Goal: Transaction & Acquisition: Book appointment/travel/reservation

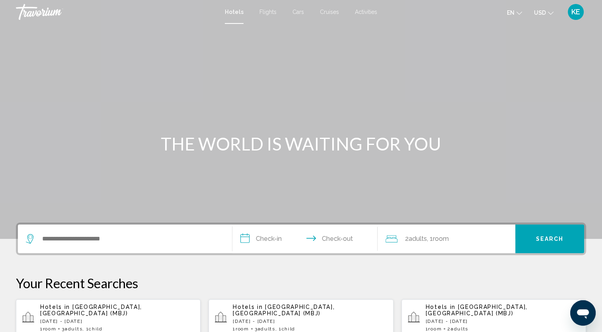
click at [361, 14] on span "Activities" at bounding box center [366, 12] width 22 height 6
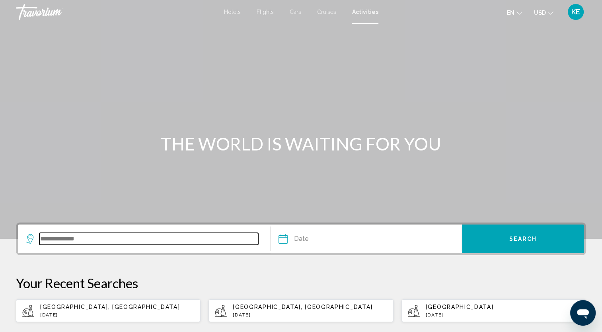
click at [81, 235] on input "Search widget" at bounding box center [148, 239] width 219 height 12
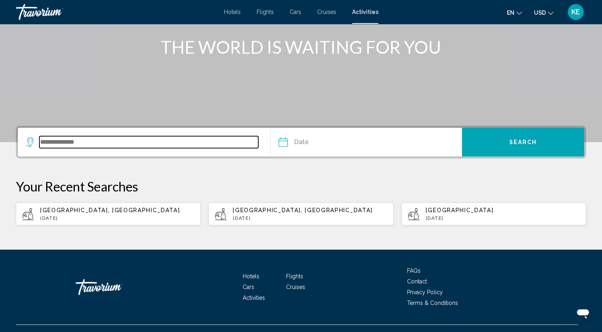
scroll to position [111, 0]
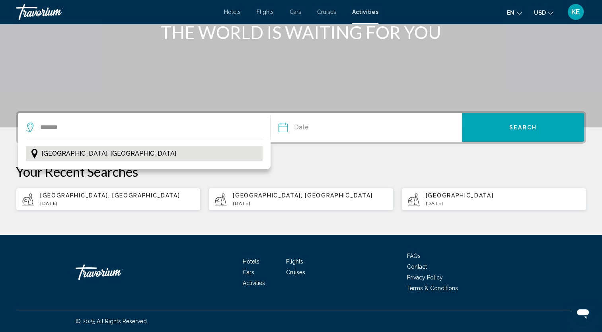
click at [95, 158] on span "[GEOGRAPHIC_DATA], [GEOGRAPHIC_DATA]" at bounding box center [108, 153] width 135 height 11
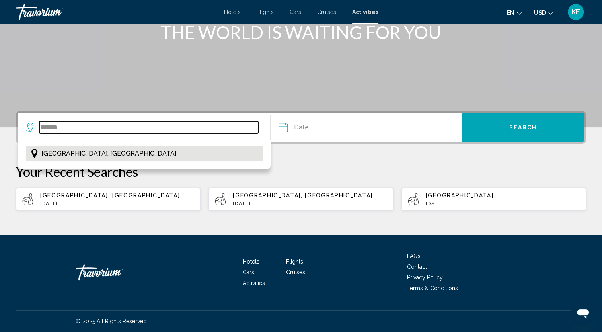
type input "**********"
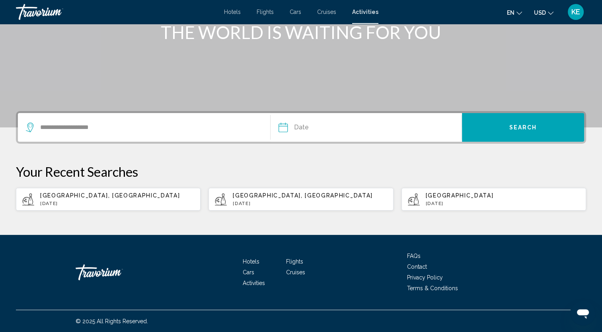
click at [302, 126] on input "Date" at bounding box center [323, 128] width 95 height 31
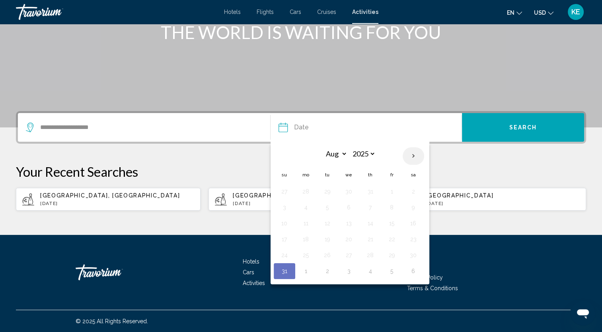
click at [412, 155] on th "Next month" at bounding box center [413, 156] width 21 height 18
select select "**"
click at [391, 253] on button "28" at bounding box center [391, 254] width 13 height 11
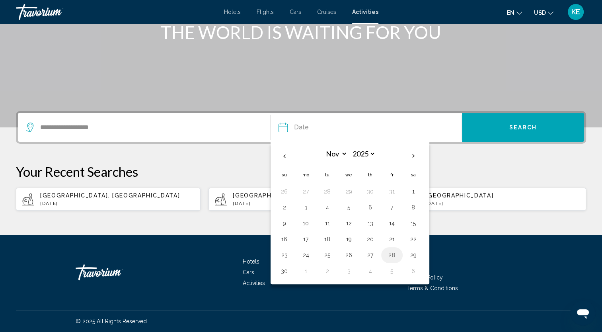
type input "**********"
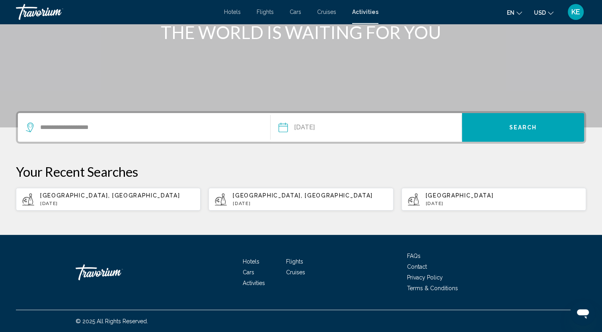
click at [538, 136] on button "Search" at bounding box center [523, 127] width 122 height 29
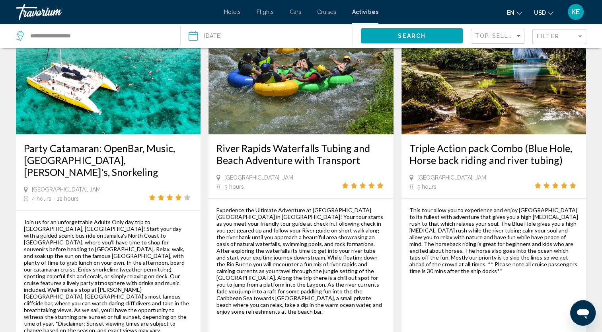
scroll to position [1150, 0]
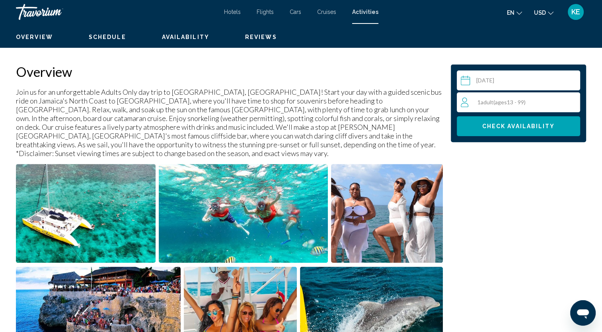
scroll to position [235, 0]
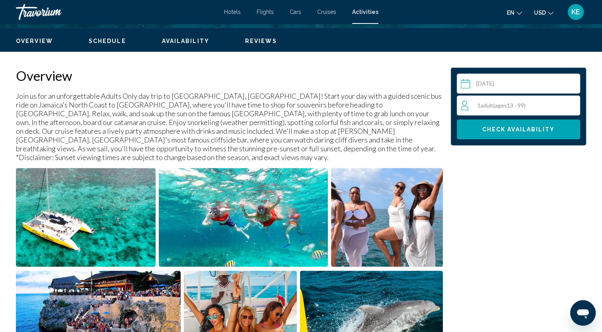
click at [523, 102] on span "( ages [DEMOGRAPHIC_DATA])" at bounding box center [509, 105] width 32 height 7
click at [572, 103] on icon "Increment adults" at bounding box center [571, 104] width 7 height 7
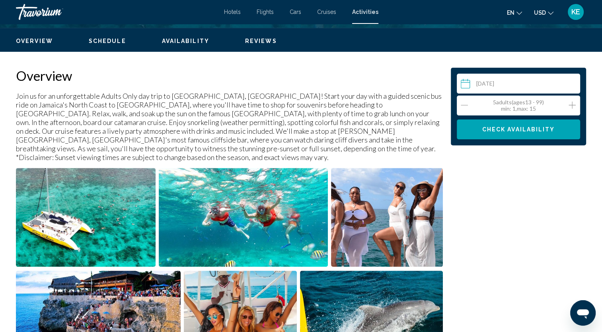
click at [572, 103] on icon "Increment adults" at bounding box center [571, 104] width 7 height 7
click at [553, 126] on span "Check Availability" at bounding box center [518, 129] width 73 height 6
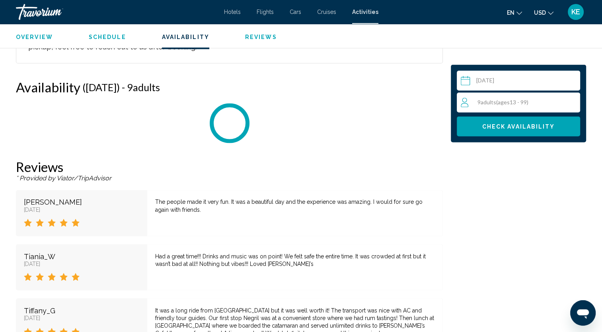
scroll to position [1303, 0]
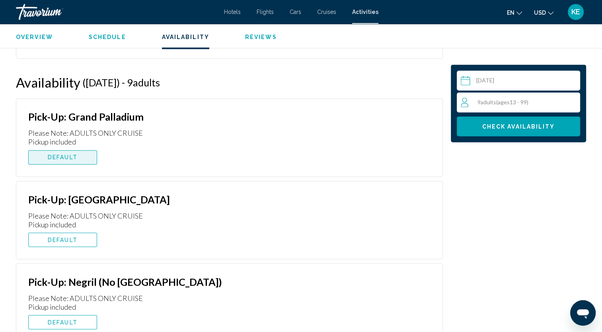
click at [89, 150] on button "DEFAULT" at bounding box center [62, 157] width 69 height 14
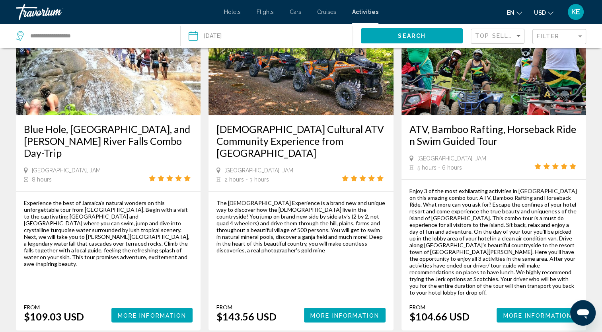
scroll to position [461, 0]
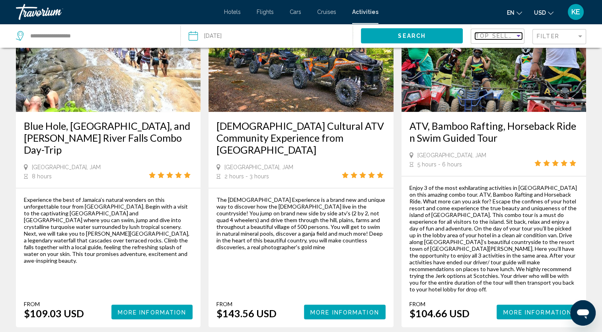
click at [514, 37] on span "Top Sellers" at bounding box center [498, 36] width 46 height 6
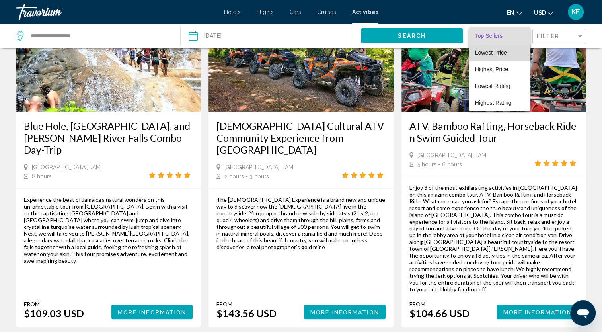
click at [503, 57] on span "Lowest Price" at bounding box center [499, 52] width 49 height 17
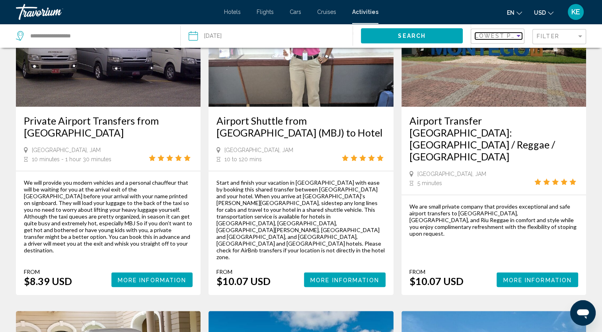
scroll to position [706, 0]
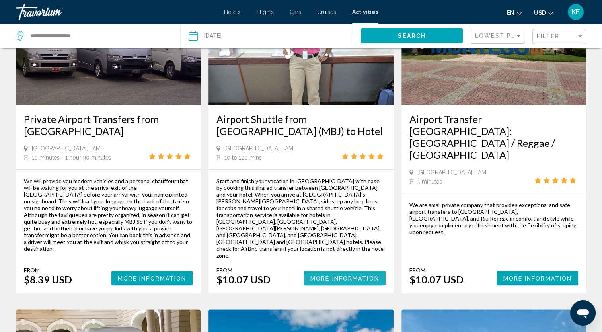
click at [347, 275] on span "More Information" at bounding box center [344, 278] width 69 height 6
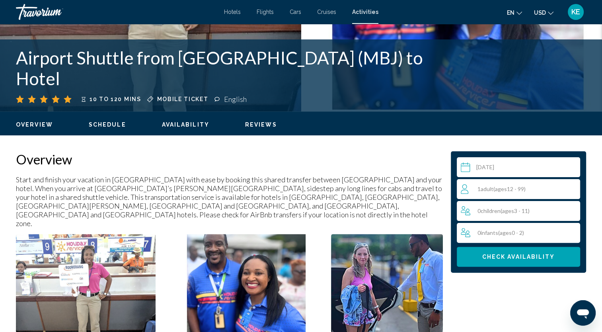
scroll to position [153, 0]
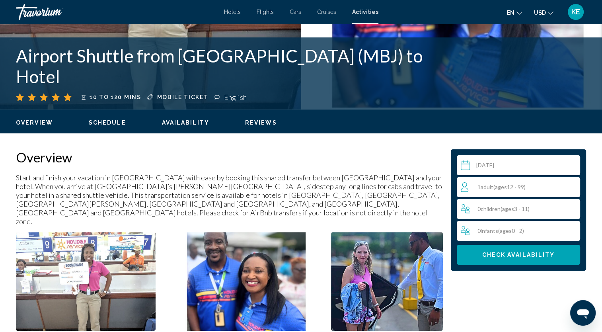
click at [565, 187] on div "1 Adult Adults ( ages [DEMOGRAPHIC_DATA])" at bounding box center [520, 187] width 119 height 10
click at [570, 187] on icon "Increment adults" at bounding box center [571, 187] width 7 height 10
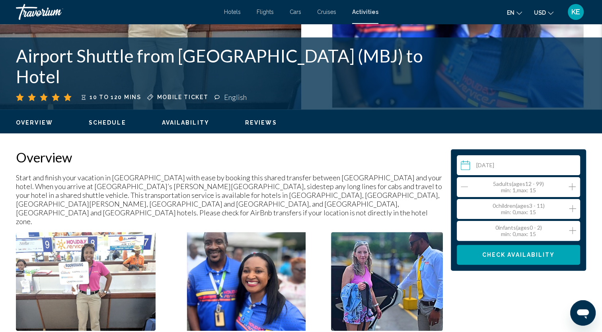
click at [570, 187] on icon "Increment adults" at bounding box center [571, 187] width 7 height 10
drag, startPoint x: 570, startPoint y: 187, endPoint x: 554, endPoint y: 257, distance: 72.2
click at [554, 257] on div "Select a date [DATE] Aug *** *** *** *** *** *** *** *** *** *** *** *** 2025 *…" at bounding box center [518, 209] width 123 height 109
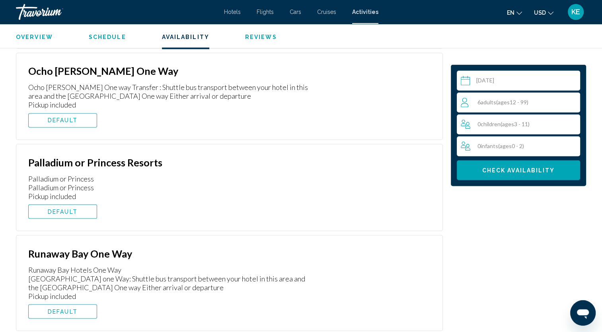
scroll to position [1357, 0]
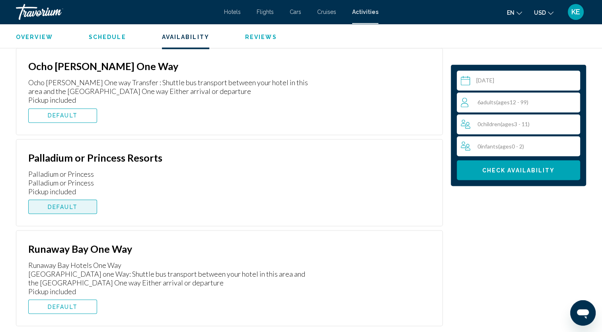
click at [86, 199] on button "DEFAULT" at bounding box center [62, 206] width 69 height 14
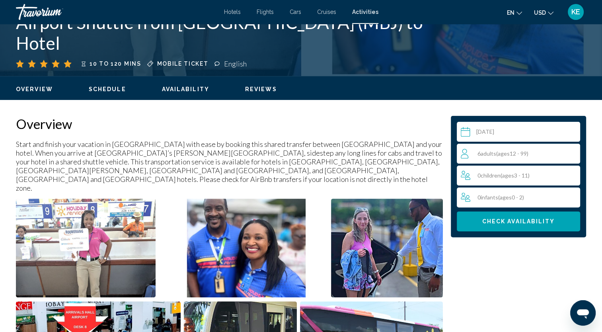
scroll to position [160, 0]
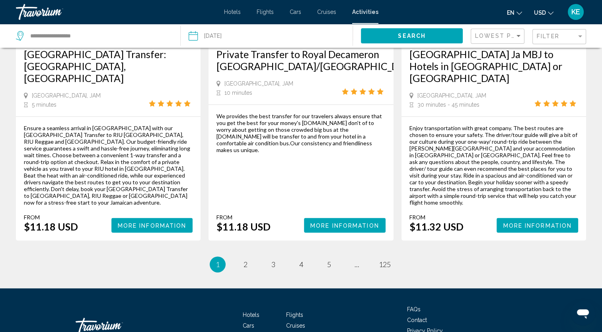
scroll to position [1117, 0]
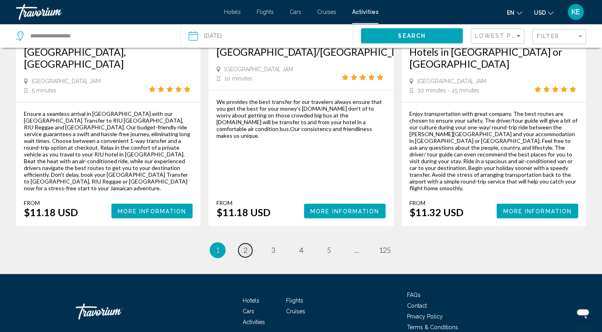
click at [244, 245] on span "2" at bounding box center [245, 249] width 4 height 9
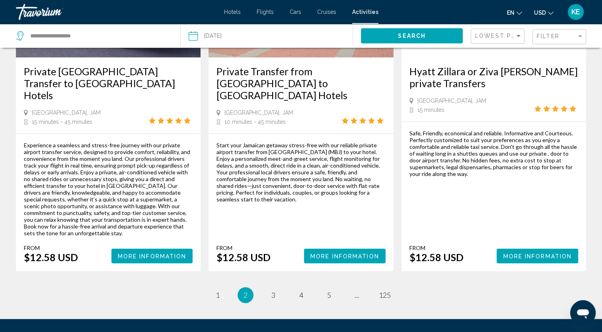
scroll to position [1077, 0]
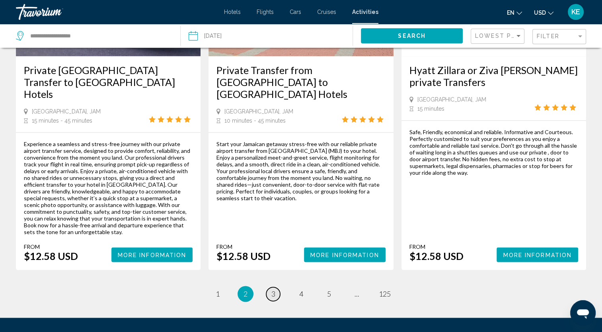
click at [275, 287] on link "page 3" at bounding box center [273, 294] width 14 height 14
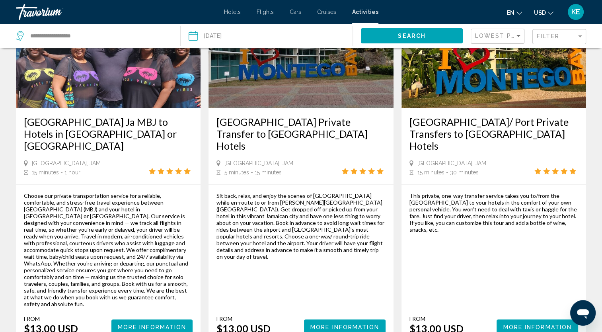
scroll to position [1184, 0]
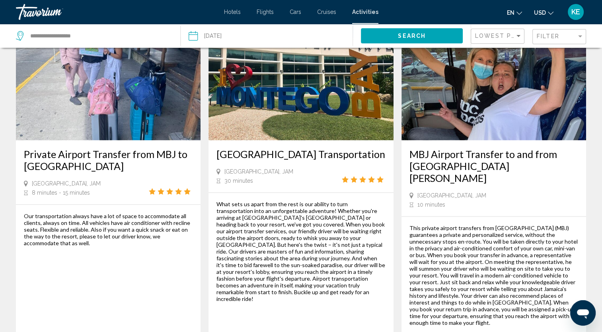
scroll to position [1138, 0]
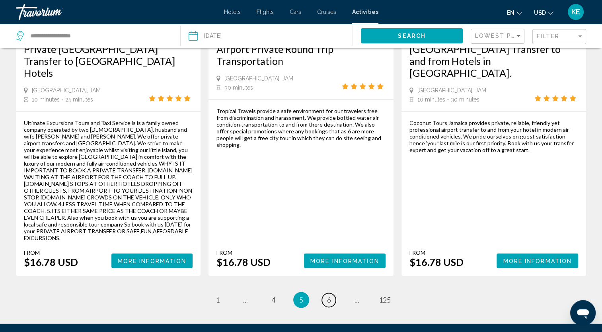
scroll to position [1156, 0]
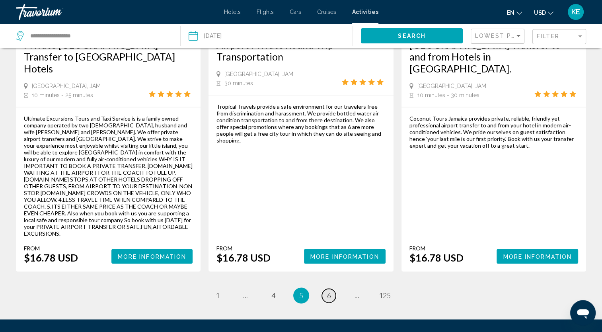
click at [329, 291] on span "6" at bounding box center [329, 295] width 4 height 9
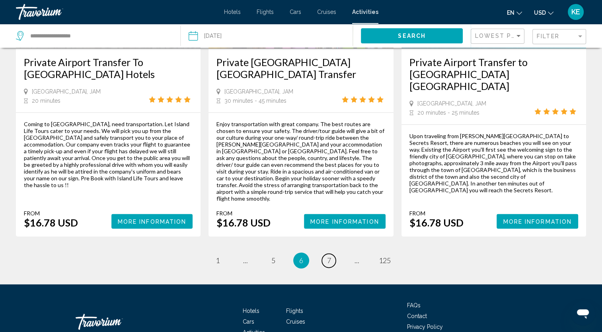
scroll to position [1046, 0]
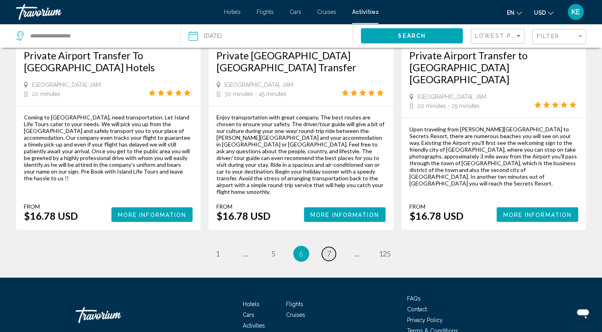
click at [327, 249] on span "7" at bounding box center [329, 253] width 4 height 9
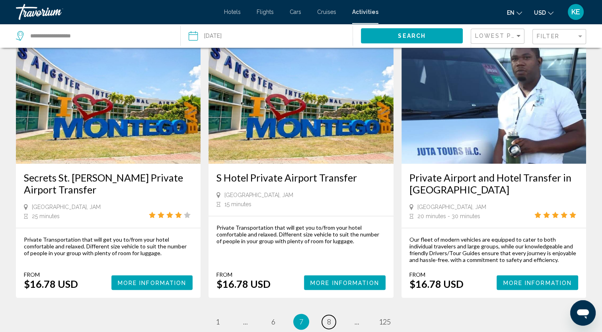
scroll to position [1056, 0]
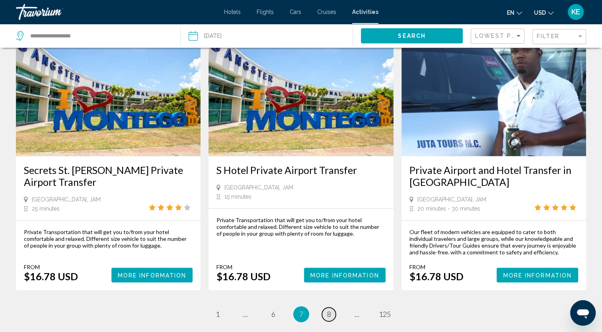
click at [331, 307] on link "page 8" at bounding box center [329, 314] width 14 height 14
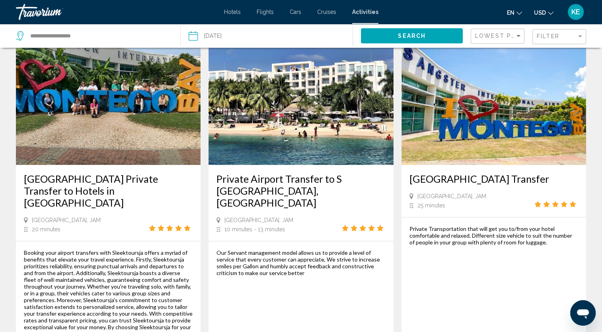
scroll to position [1135, 0]
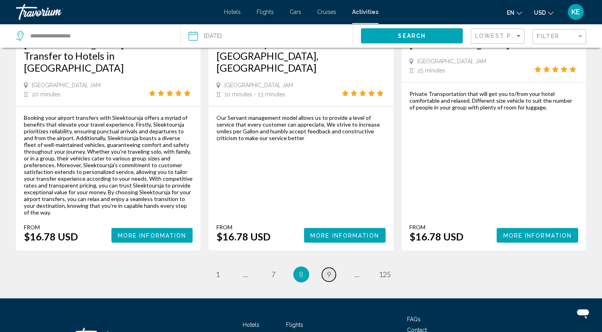
click at [332, 267] on link "page 9" at bounding box center [329, 274] width 14 height 14
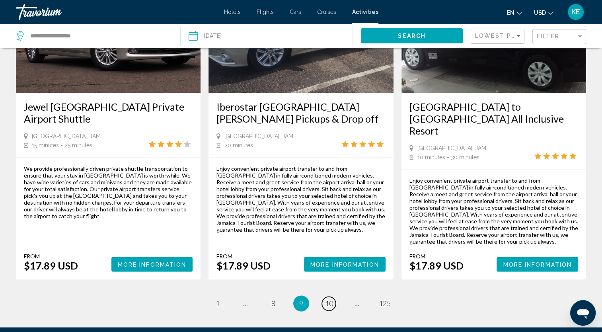
scroll to position [1102, 0]
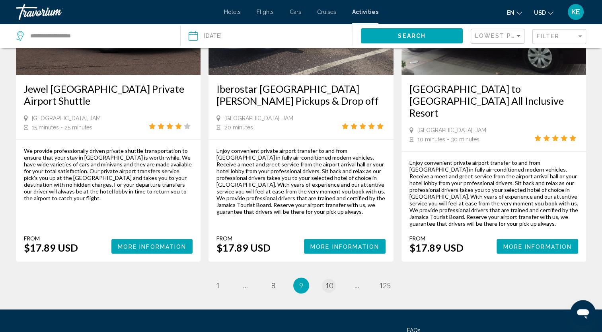
drag, startPoint x: 321, startPoint y: 248, endPoint x: 325, endPoint y: 248, distance: 4.8
click at [325, 277] on li "page 10" at bounding box center [329, 285] width 16 height 16
click at [325, 281] on span "10" at bounding box center [329, 285] width 8 height 9
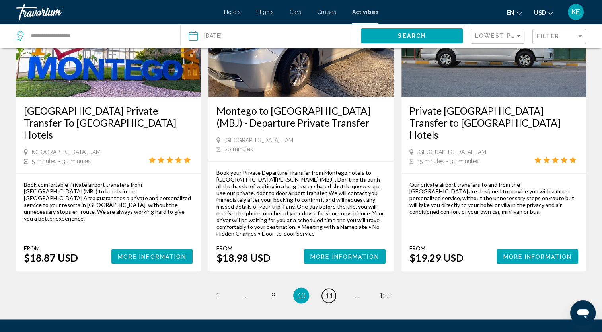
scroll to position [1122, 0]
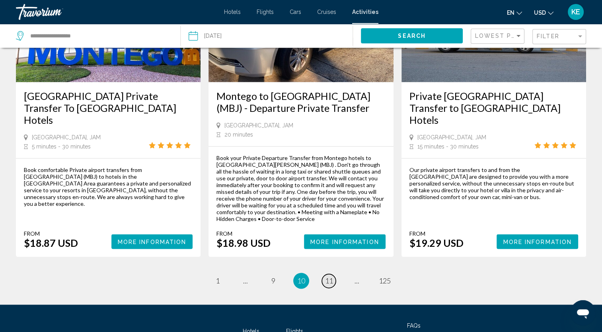
click at [331, 276] on span "11" at bounding box center [329, 280] width 8 height 9
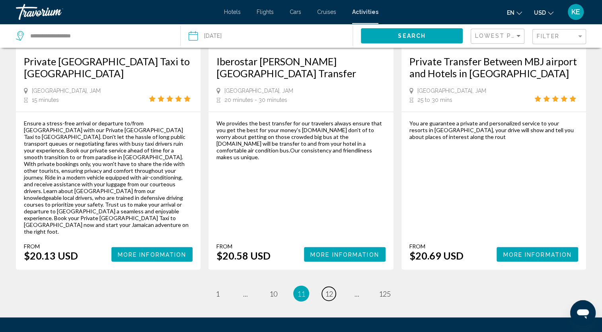
scroll to position [1218, 0]
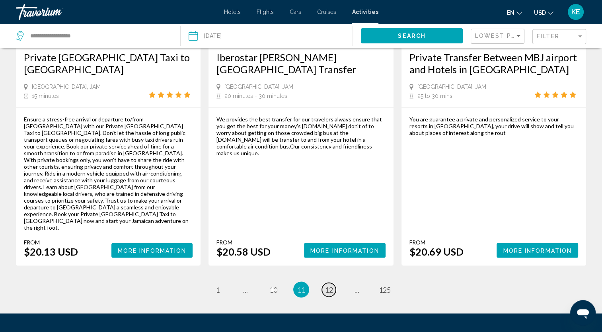
click at [330, 285] on span "12" at bounding box center [329, 289] width 8 height 9
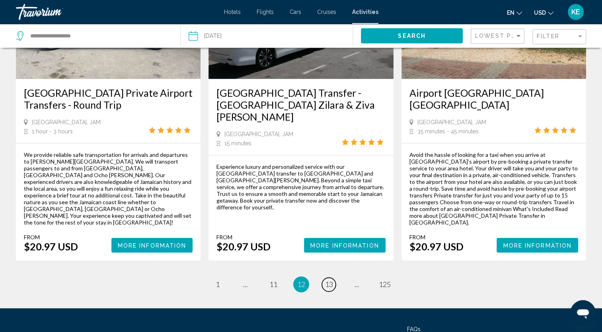
scroll to position [1120, 0]
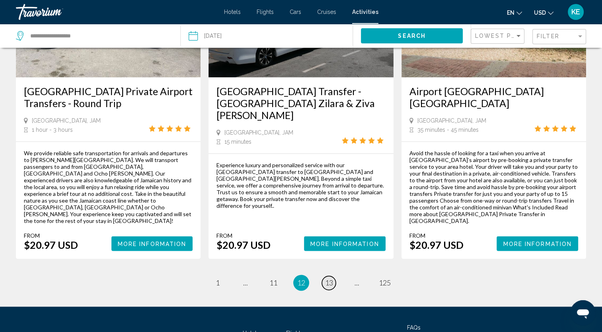
click at [334, 276] on link "page 13" at bounding box center [329, 283] width 14 height 14
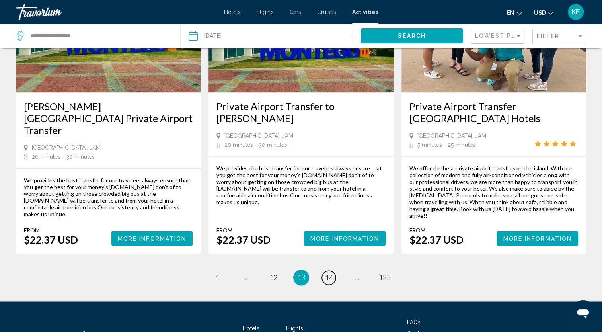
scroll to position [1193, 0]
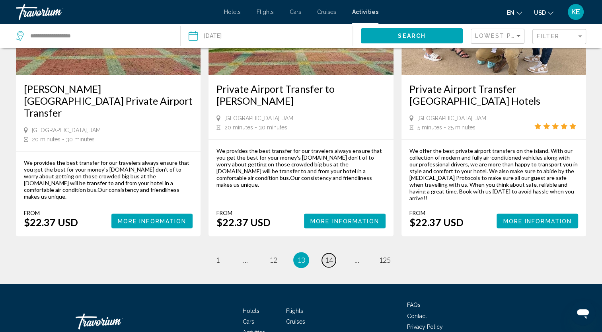
click at [330, 255] on span "14" at bounding box center [329, 259] width 8 height 9
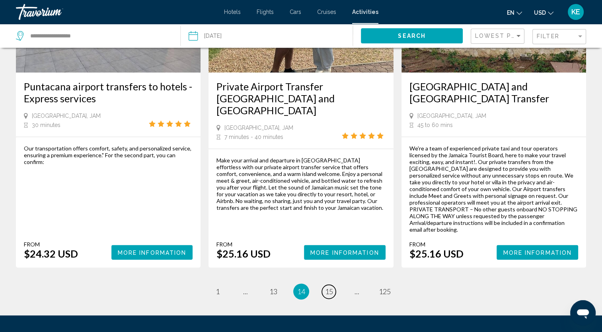
scroll to position [1120, 0]
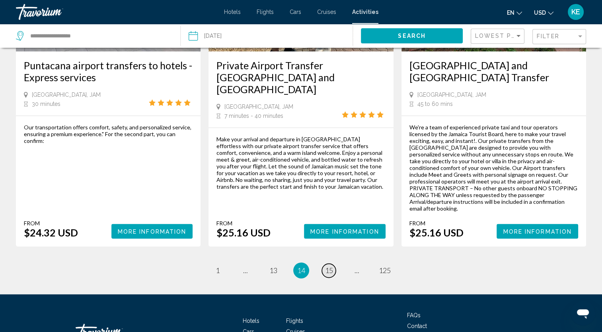
click at [331, 266] on span "15" at bounding box center [329, 270] width 8 height 9
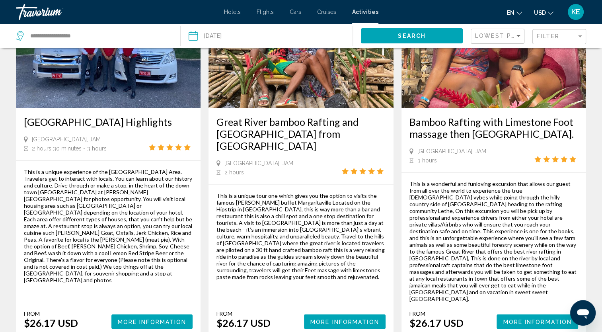
scroll to position [1169, 0]
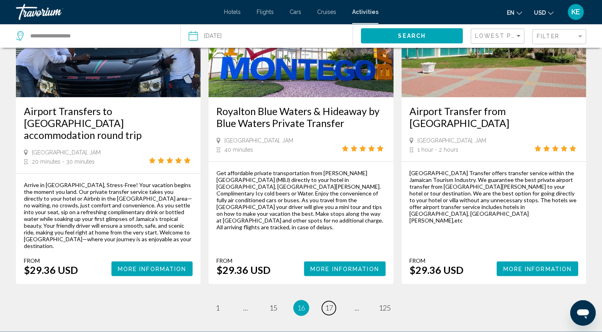
scroll to position [1037, 0]
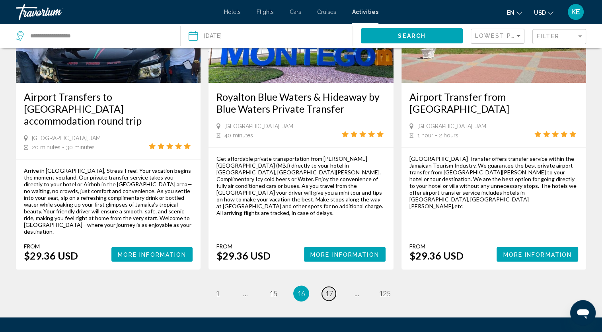
click at [334, 286] on link "page 17" at bounding box center [329, 293] width 14 height 14
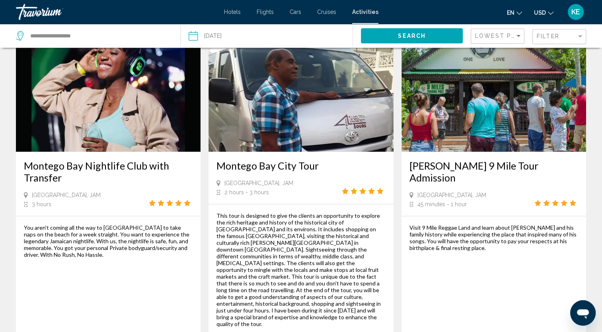
scroll to position [1077, 0]
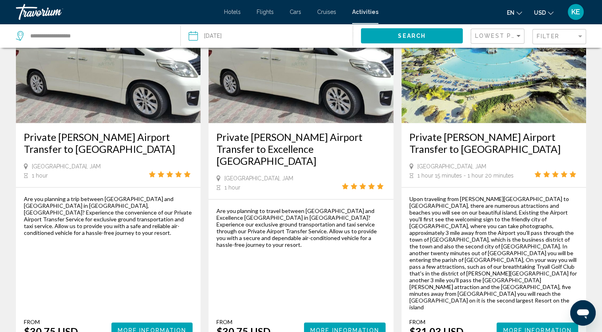
scroll to position [756, 0]
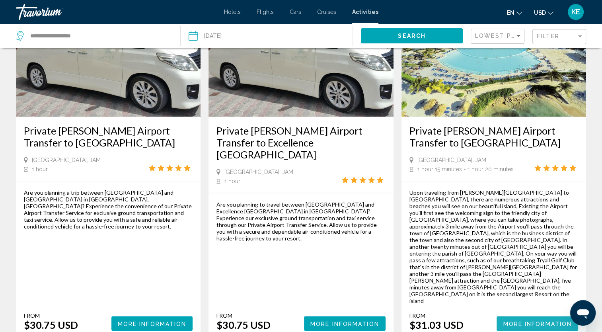
click at [521, 320] on span "More Information" at bounding box center [537, 323] width 69 height 6
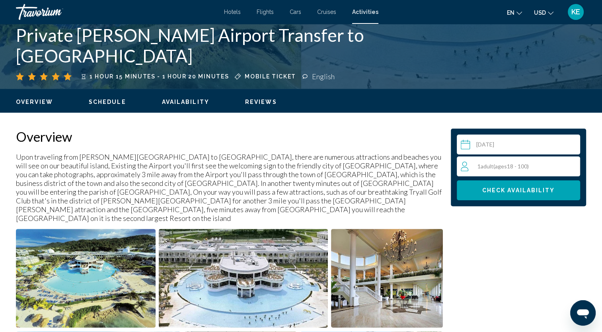
scroll to position [175, 0]
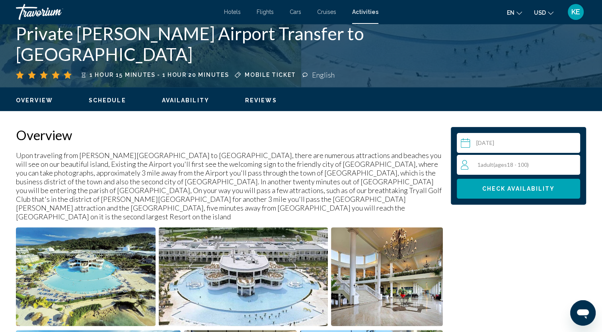
click at [538, 166] on div "1 Adult Adults ( ages [DEMOGRAPHIC_DATA])" at bounding box center [520, 165] width 119 height 10
click at [572, 161] on icon "Increment adults" at bounding box center [571, 164] width 7 height 7
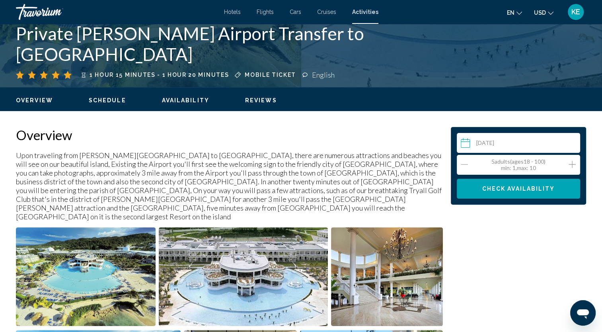
click at [572, 161] on icon "Increment adults" at bounding box center [571, 164] width 7 height 7
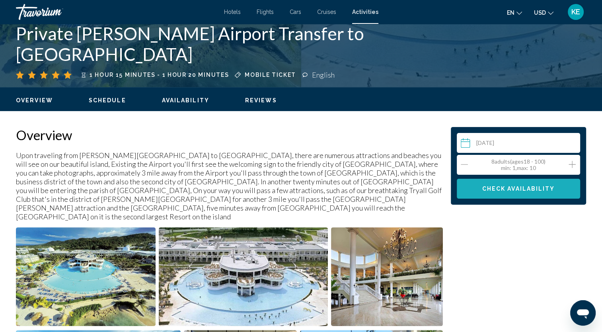
click at [552, 188] on span "Check Availability" at bounding box center [518, 189] width 73 height 6
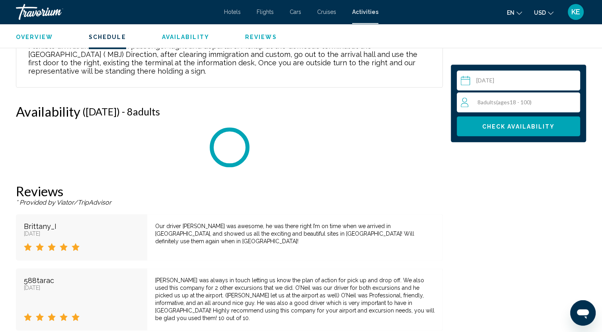
scroll to position [1001, 0]
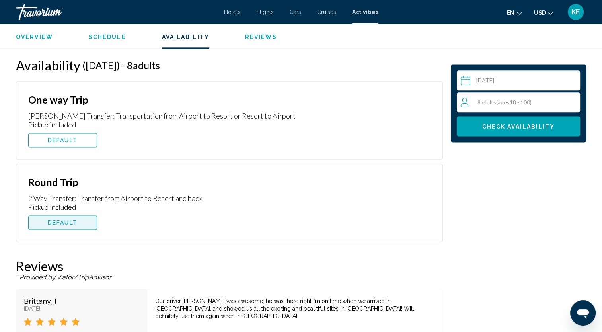
click at [77, 219] on span "DEFAULT" at bounding box center [63, 222] width 30 height 6
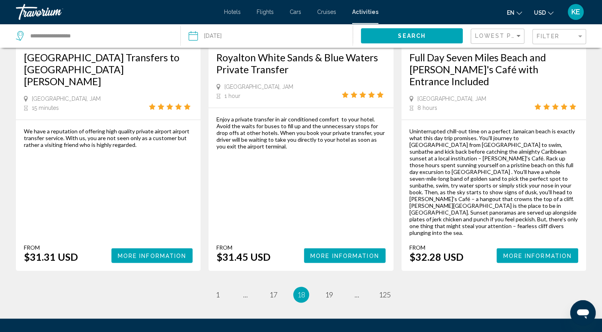
scroll to position [1192, 0]
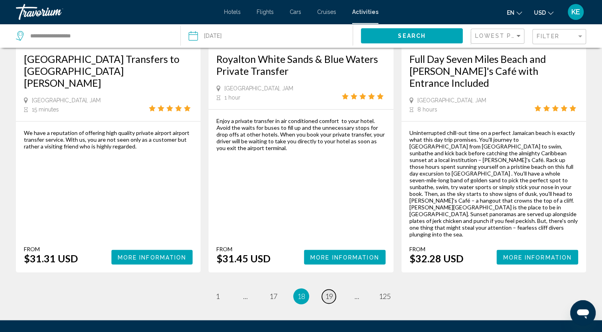
click at [334, 289] on link "page 19" at bounding box center [329, 296] width 14 height 14
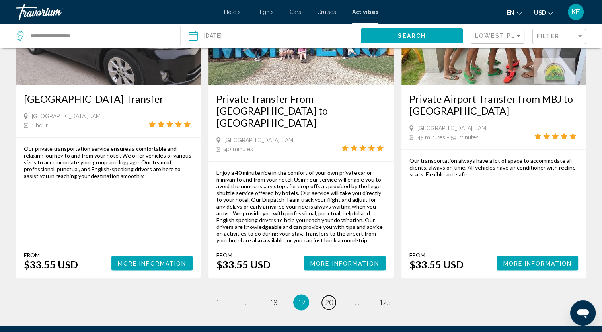
scroll to position [1139, 0]
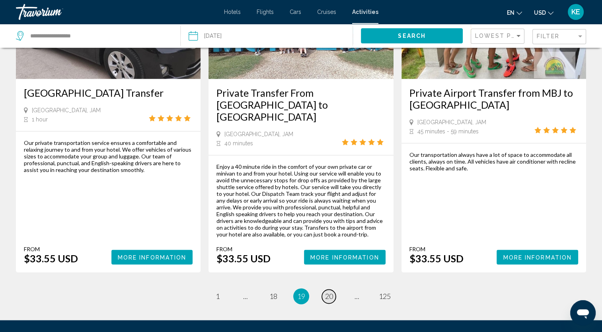
click at [331, 292] on span "20" at bounding box center [329, 296] width 8 height 9
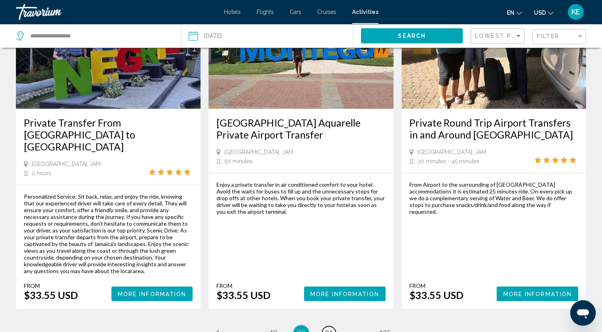
scroll to position [1149, 0]
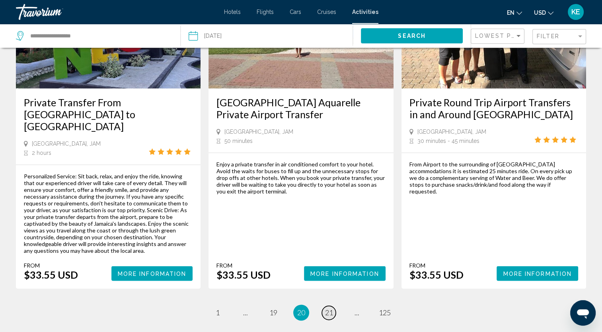
click at [333, 308] on span "21" at bounding box center [329, 312] width 8 height 9
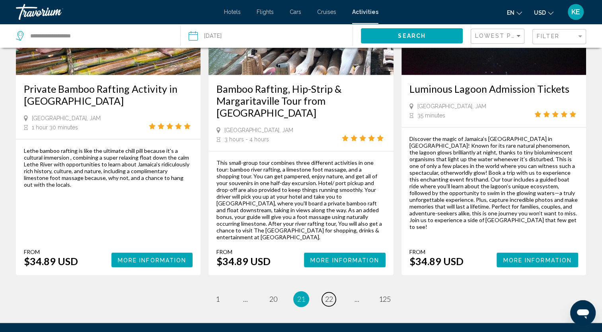
scroll to position [1155, 0]
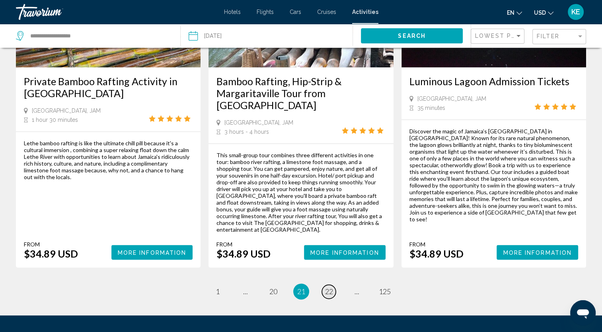
click at [331, 287] on span "22" at bounding box center [329, 291] width 8 height 9
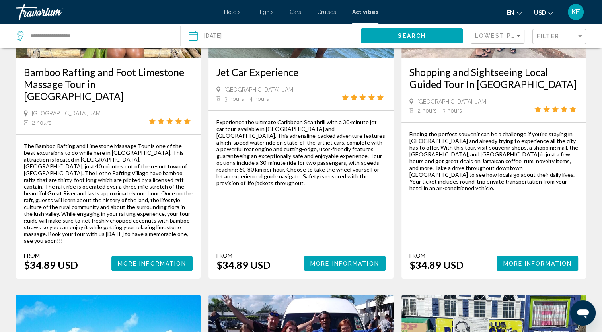
scroll to position [151, 0]
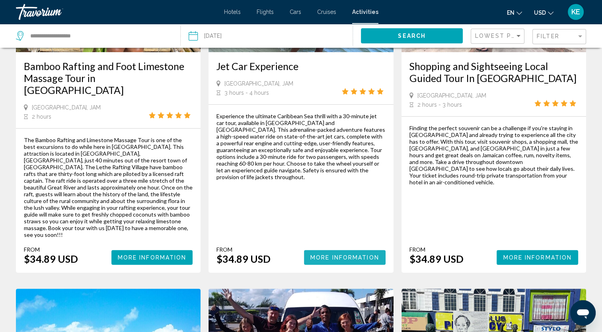
click at [358, 254] on span "More Information" at bounding box center [344, 257] width 69 height 6
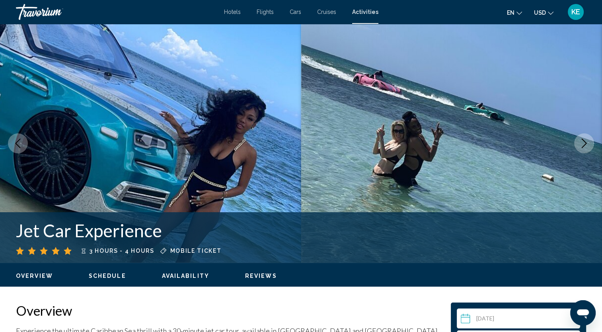
click at [582, 145] on icon "Next image" at bounding box center [584, 143] width 10 height 10
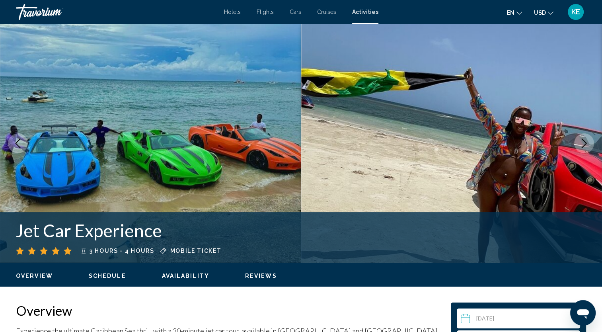
click at [582, 145] on icon "Next image" at bounding box center [584, 143] width 10 height 10
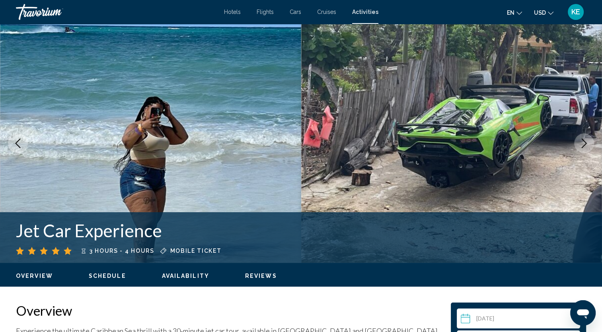
click at [582, 145] on icon "Next image" at bounding box center [584, 143] width 10 height 10
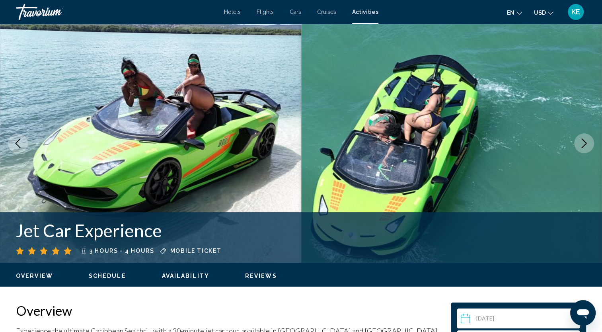
click at [582, 145] on icon "Next image" at bounding box center [584, 143] width 10 height 10
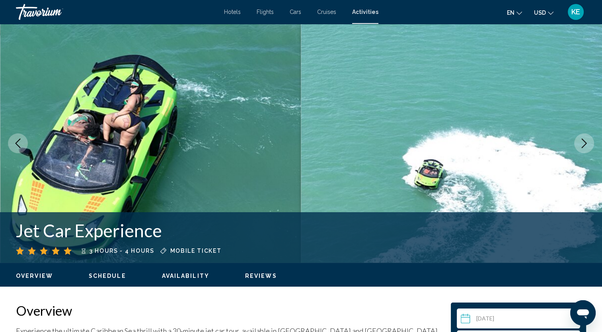
click at [582, 145] on icon "Next image" at bounding box center [584, 143] width 10 height 10
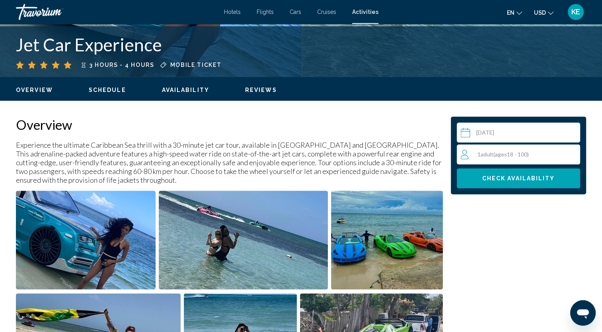
scroll to position [193, 0]
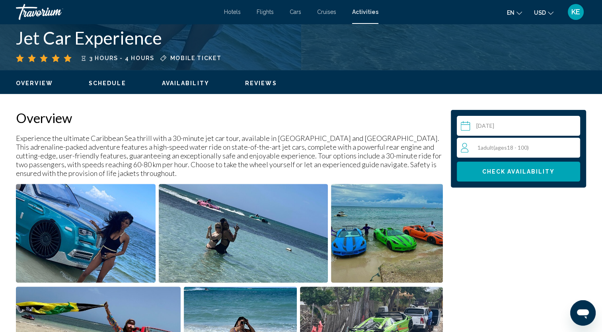
click at [561, 146] on div "1 Adult Adults ( ages [DEMOGRAPHIC_DATA])" at bounding box center [520, 148] width 119 height 10
click at [570, 146] on icon "Increment adults" at bounding box center [571, 147] width 7 height 10
click at [557, 170] on button "Check Availability" at bounding box center [518, 171] width 123 height 20
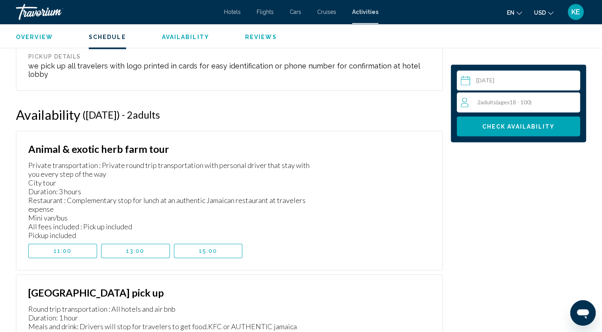
scroll to position [1045, 0]
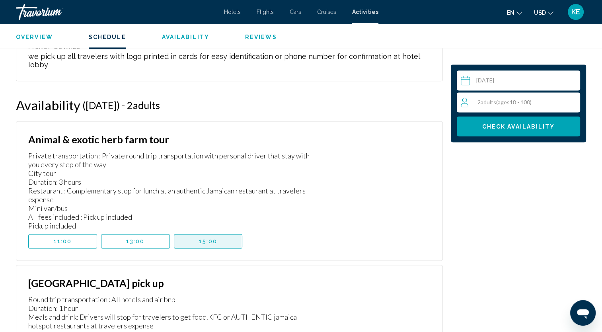
click at [228, 234] on button "15:00" at bounding box center [208, 241] width 69 height 14
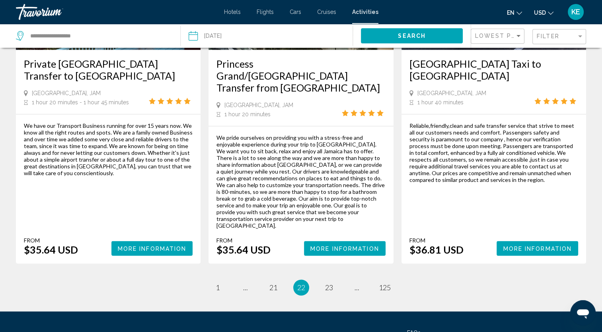
scroll to position [1216, 0]
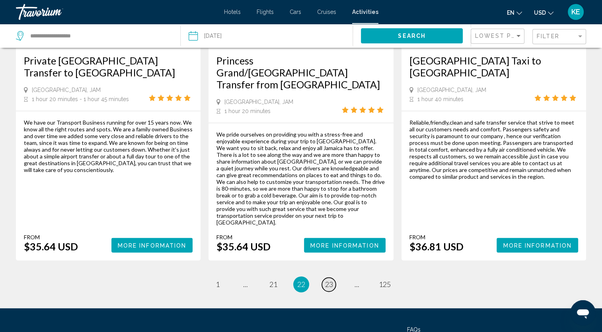
click at [329, 280] on span "23" at bounding box center [329, 284] width 8 height 9
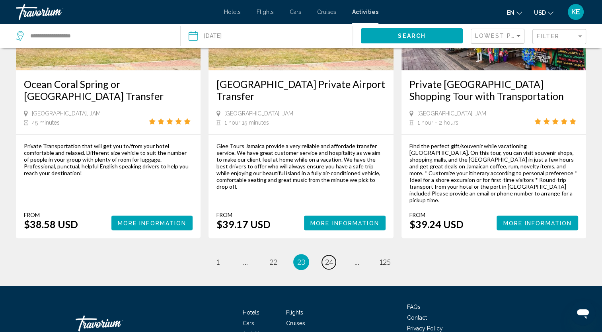
scroll to position [1130, 0]
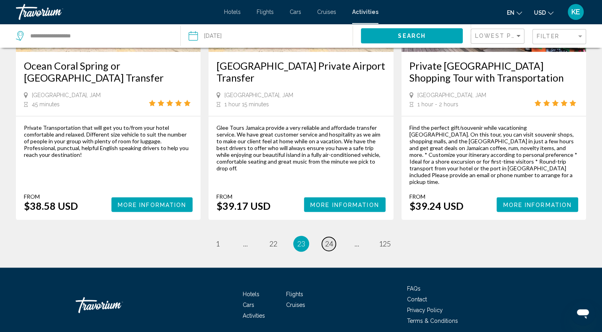
click at [329, 239] on span "24" at bounding box center [329, 243] width 8 height 9
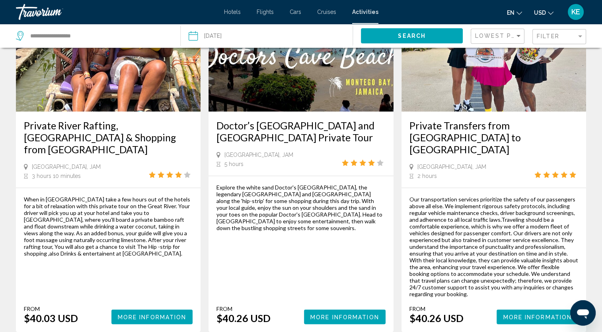
scroll to position [1155, 0]
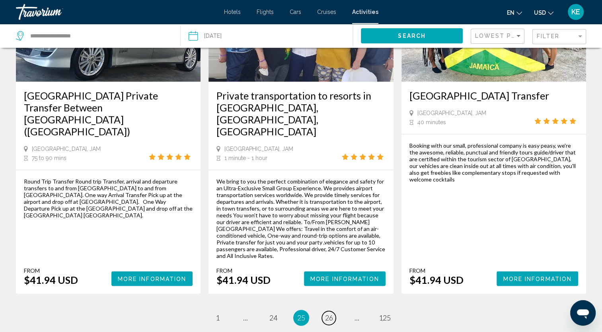
scroll to position [1119, 0]
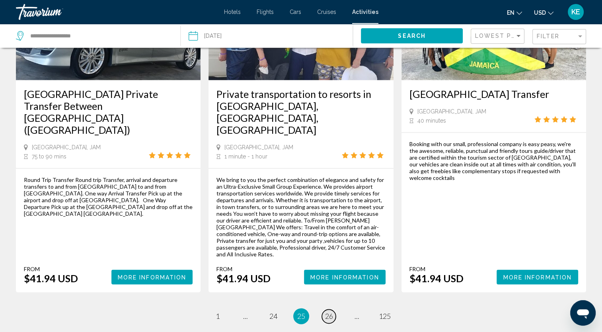
click at [331, 311] on span "26" at bounding box center [329, 315] width 8 height 9
